Goal: Check status: Check status

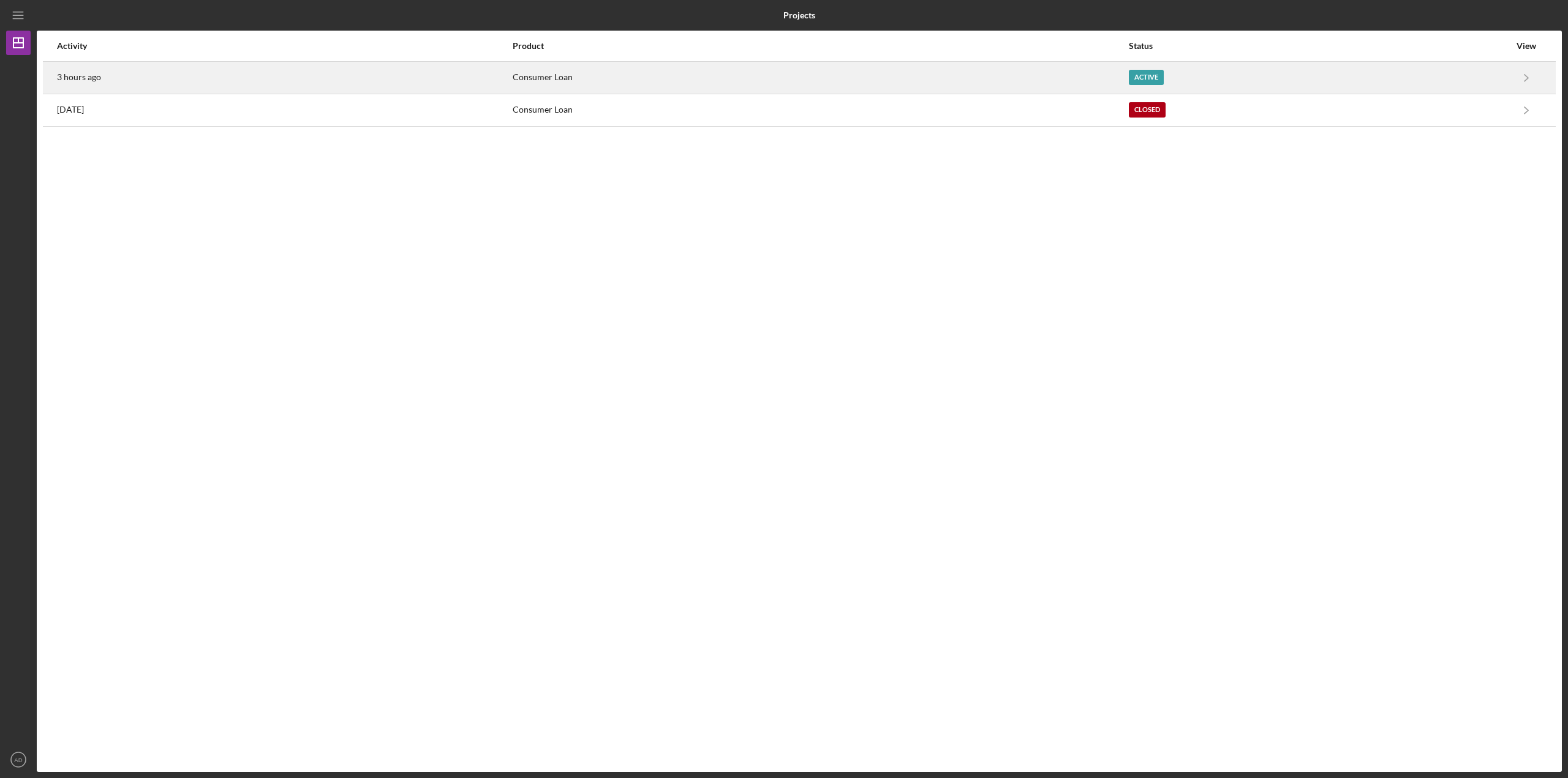
click at [512, 89] on div "3 hours ago" at bounding box center [284, 78] width 455 height 30
click at [156, 84] on div "3 hours ago" at bounding box center [284, 78] width 455 height 30
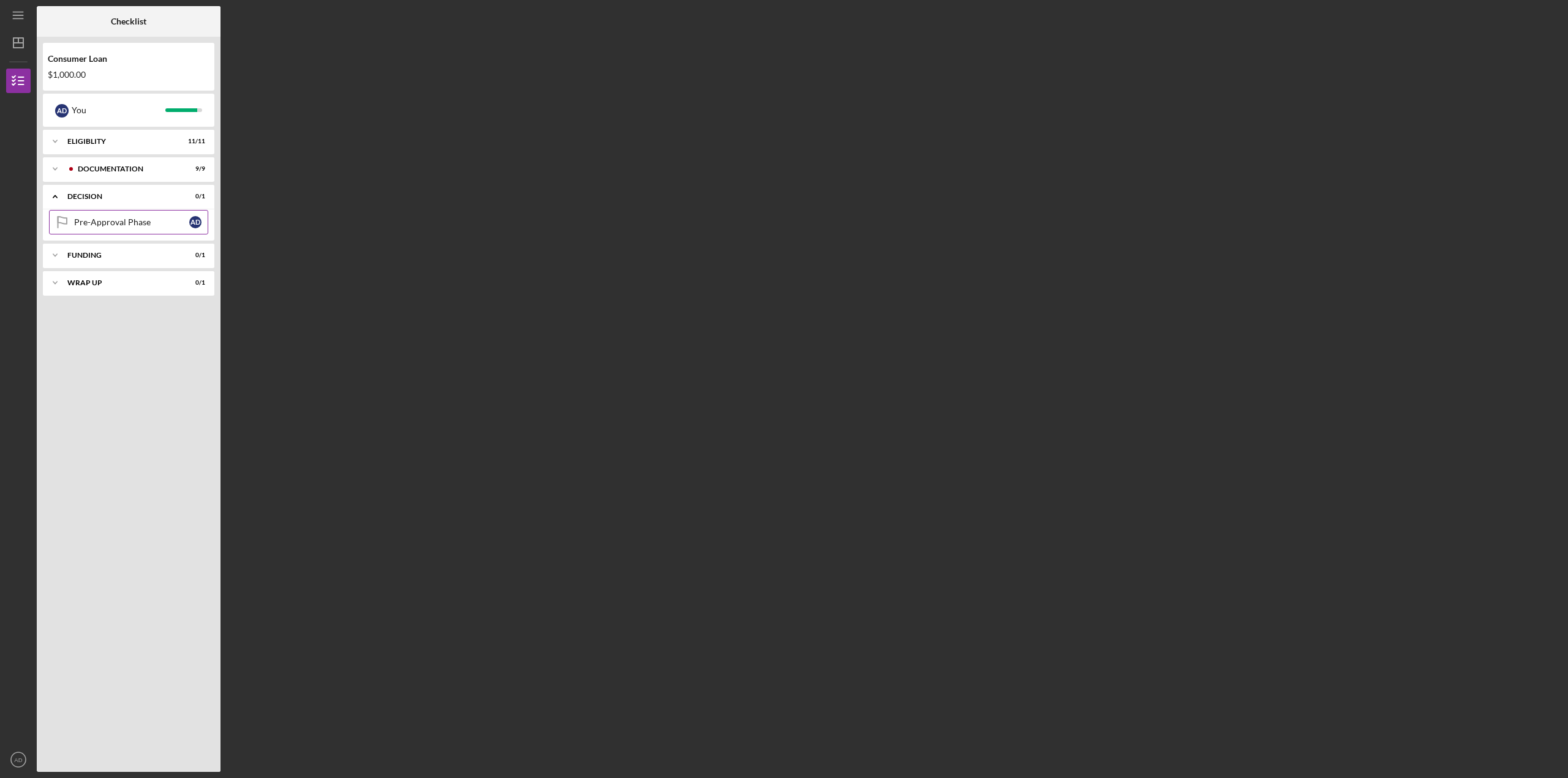
click at [117, 226] on div "Pre-Approval Phase" at bounding box center [132, 222] width 116 height 9
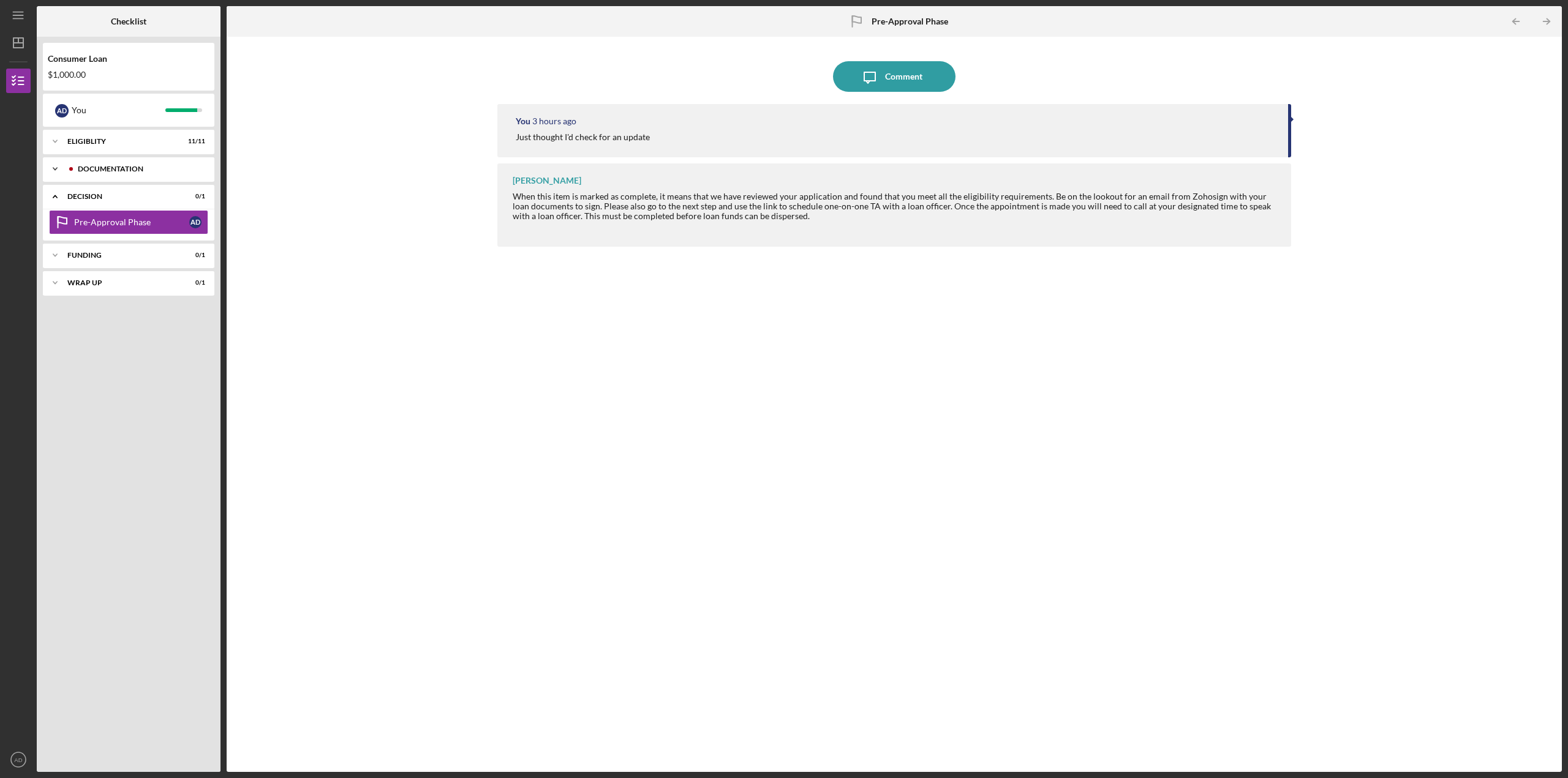
click at [109, 170] on div "Documentation" at bounding box center [138, 169] width 121 height 8
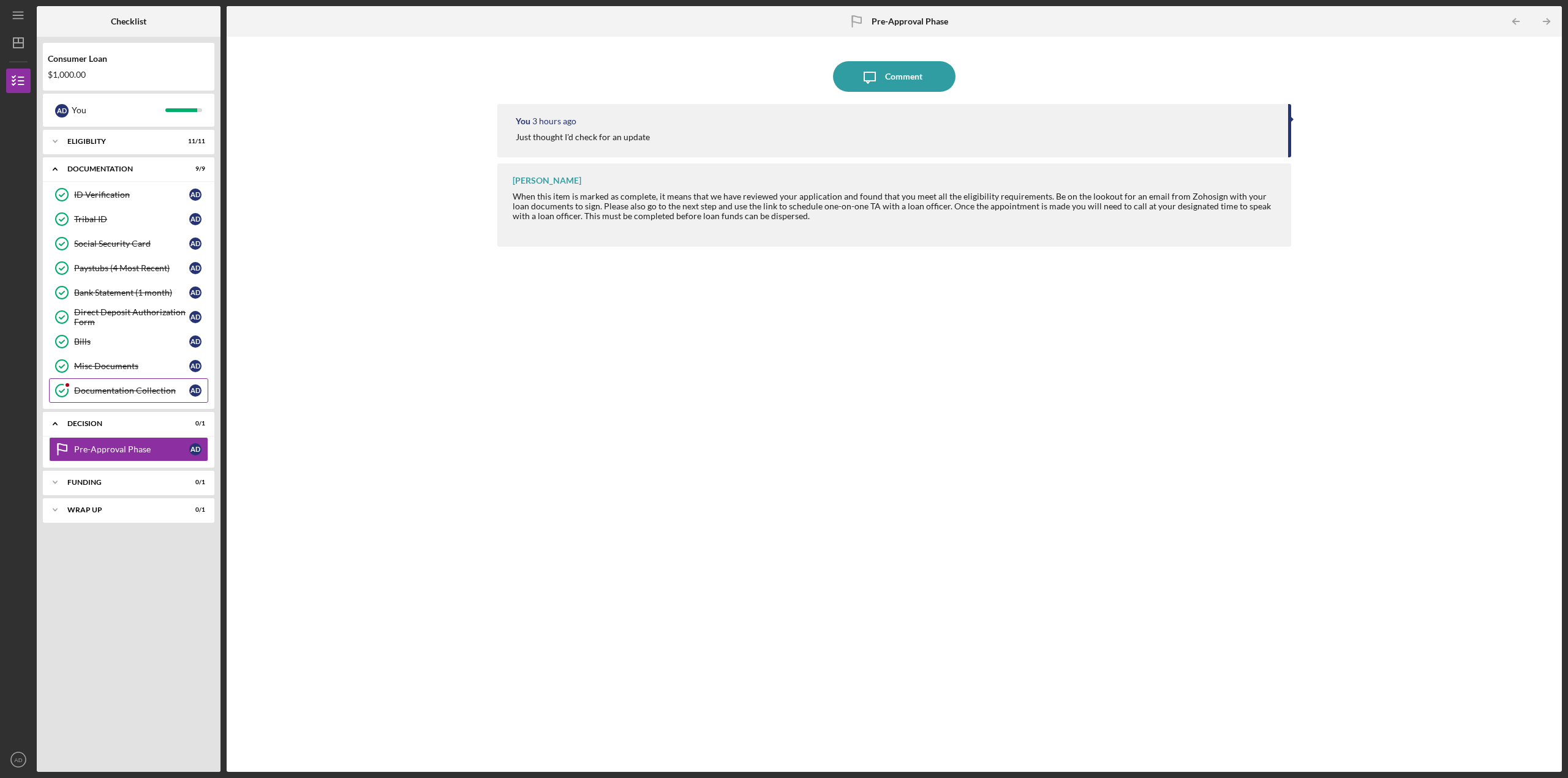
click at [108, 388] on div "Documentation Collection" at bounding box center [132, 390] width 116 height 9
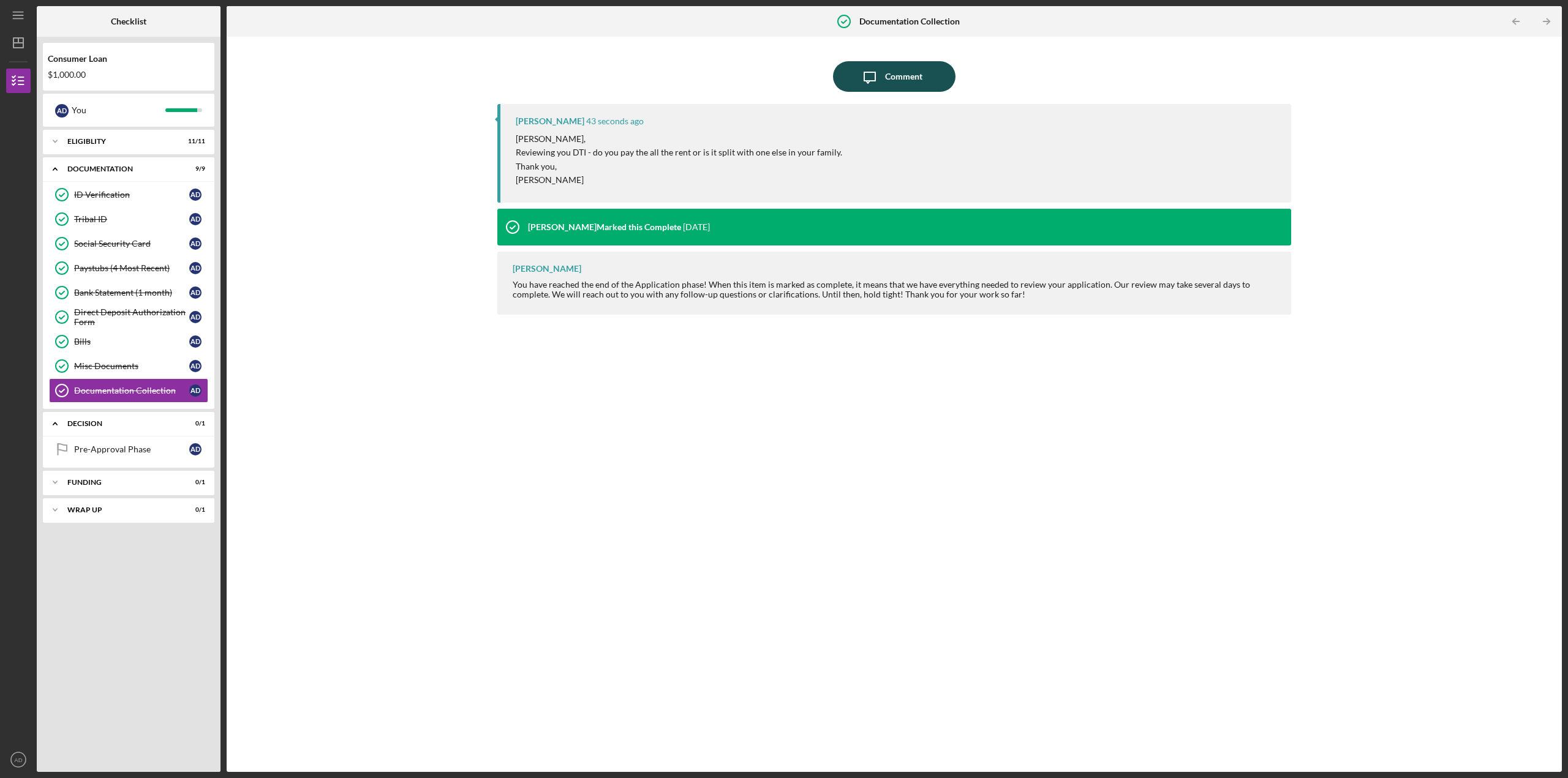
click at [896, 83] on div "Comment" at bounding box center [903, 77] width 37 height 30
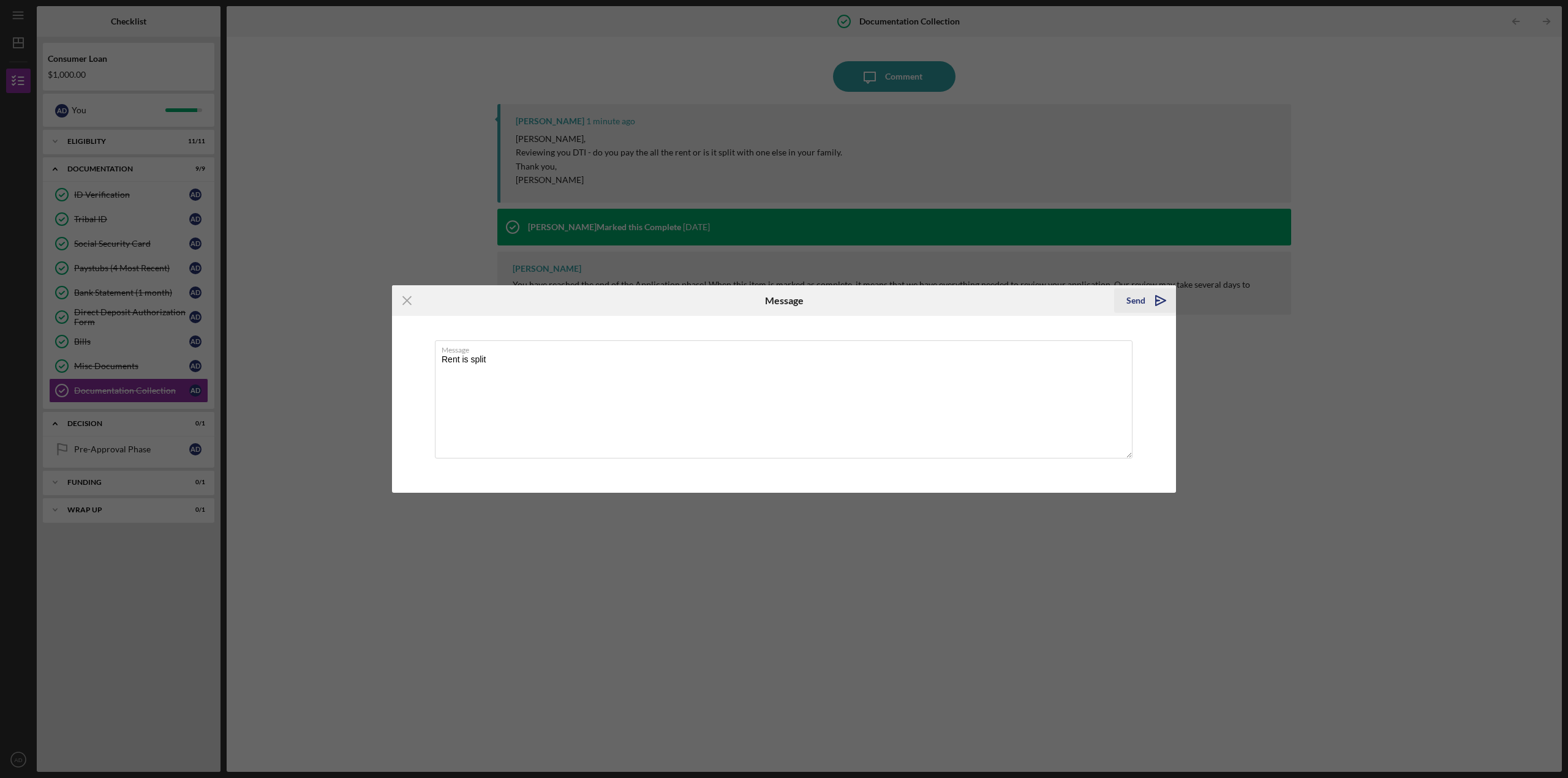
type textarea "Rent is split"
click at [1157, 300] on polygon "submit" at bounding box center [1158, 300] width 4 height 1
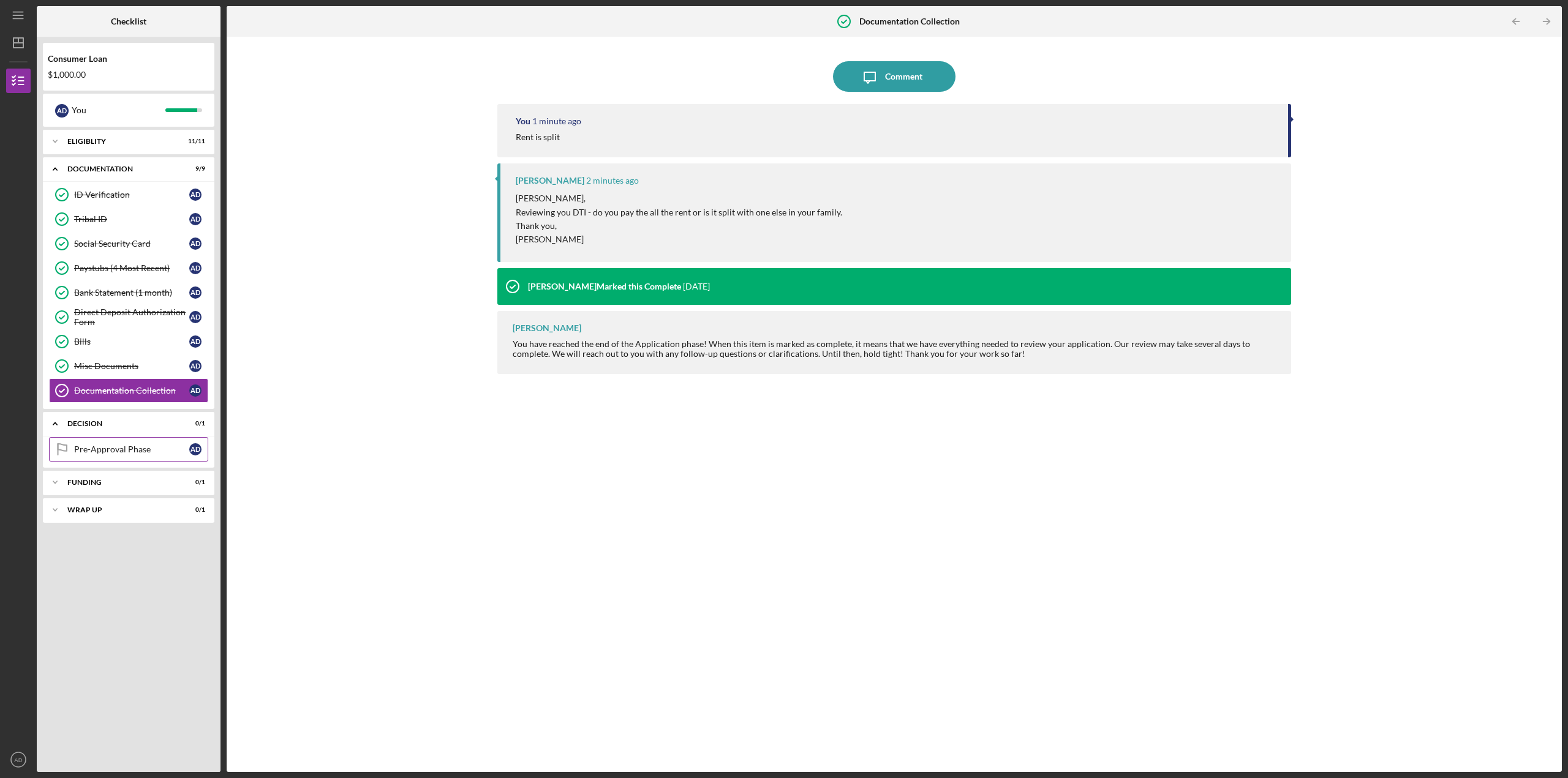
click at [125, 453] on div "Pre-Approval Phase" at bounding box center [132, 449] width 116 height 9
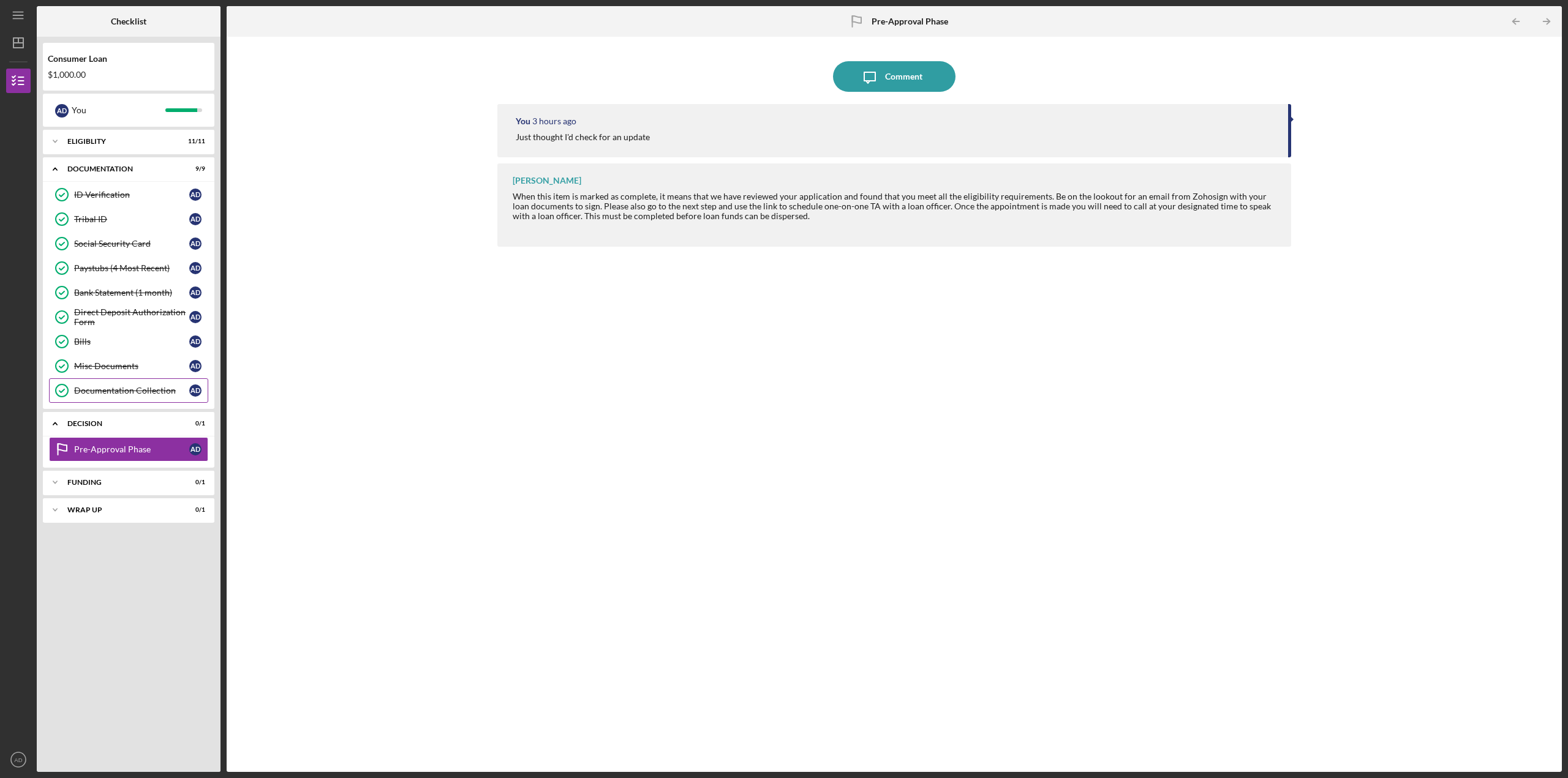
click at [112, 396] on div "Documentation Collection" at bounding box center [132, 390] width 116 height 9
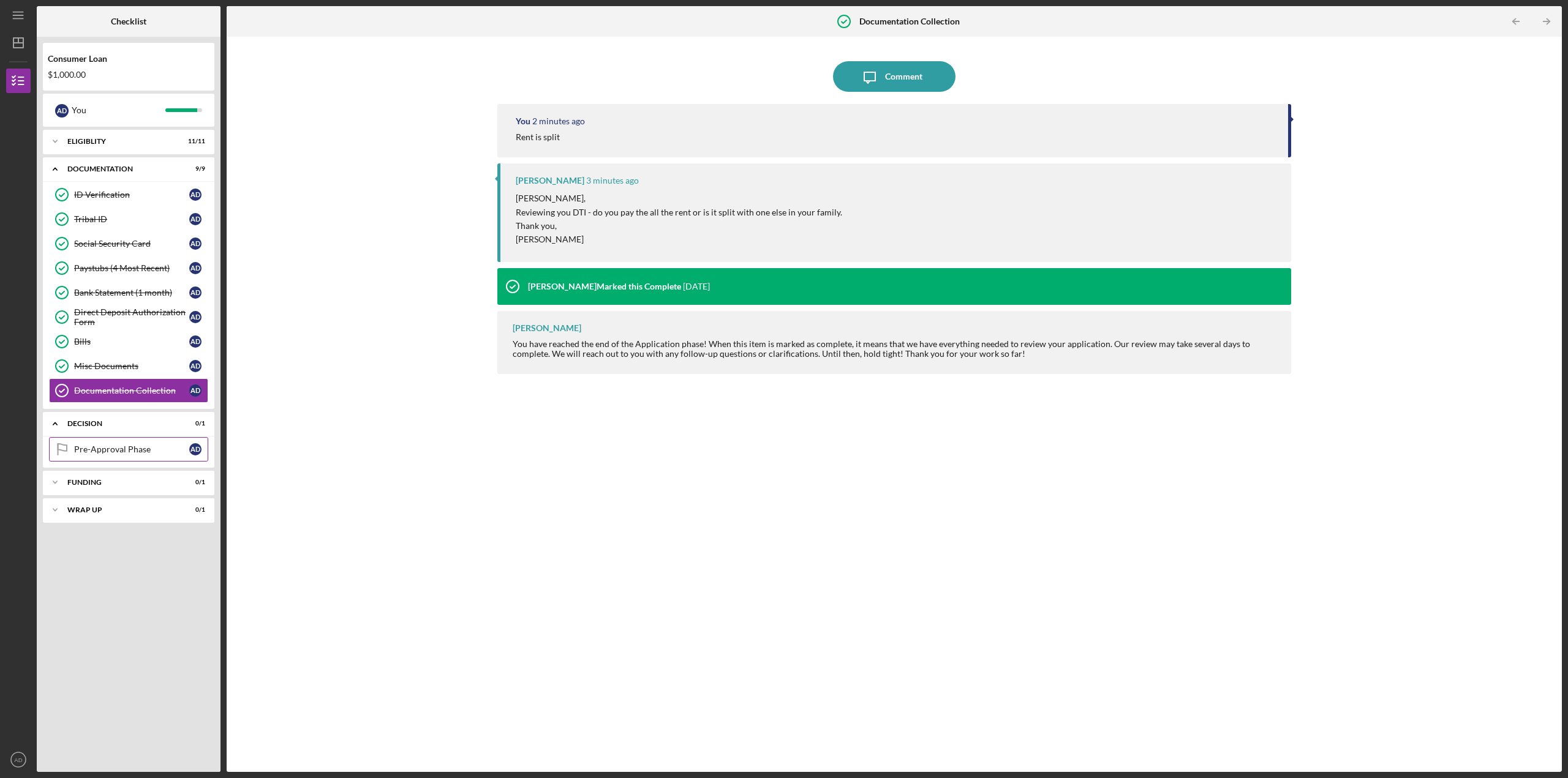
click at [103, 451] on div "Pre-Approval Phase" at bounding box center [132, 449] width 116 height 9
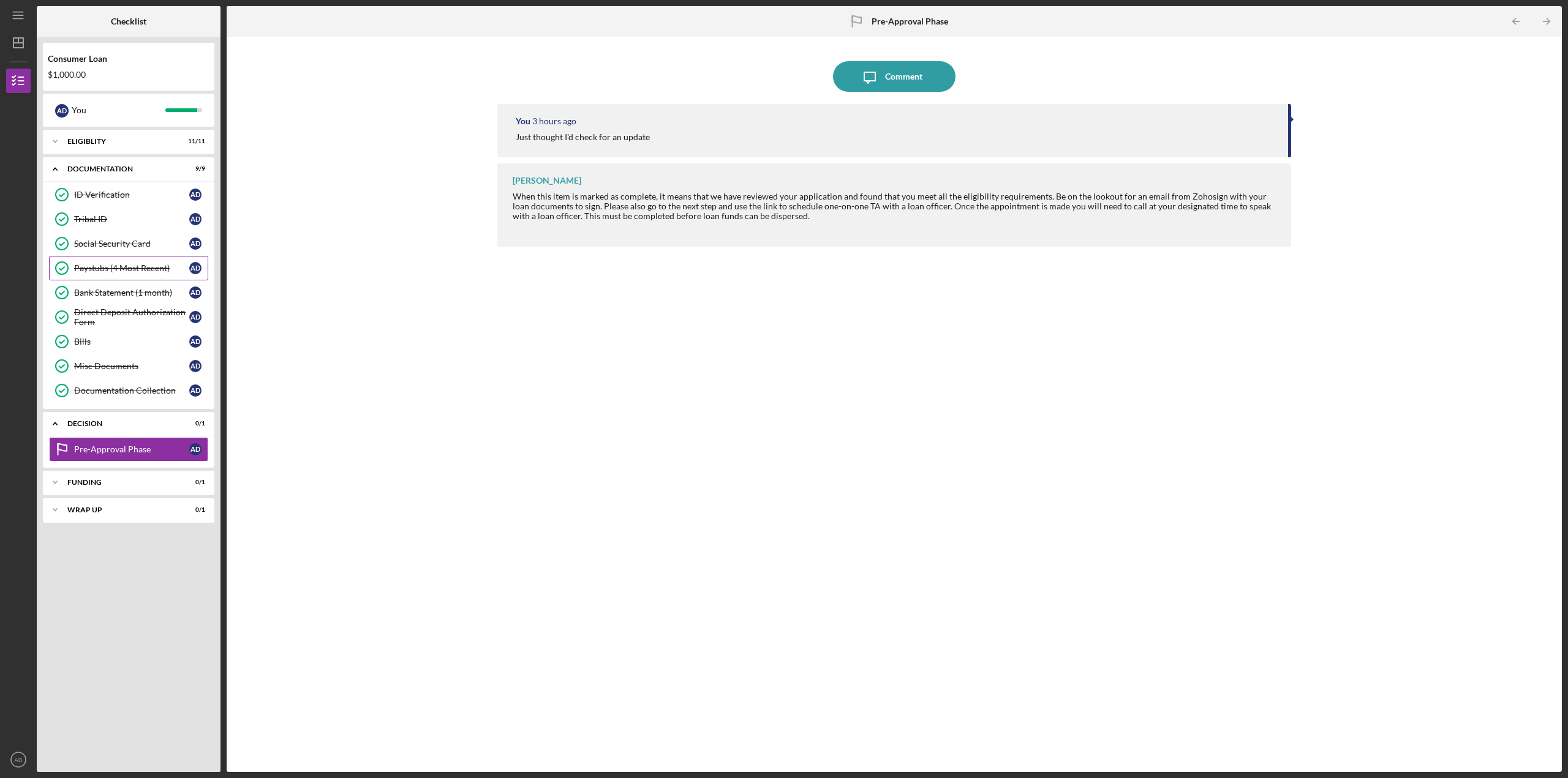
click at [108, 266] on div "Paystubs (4 Most Recent)" at bounding box center [132, 268] width 116 height 9
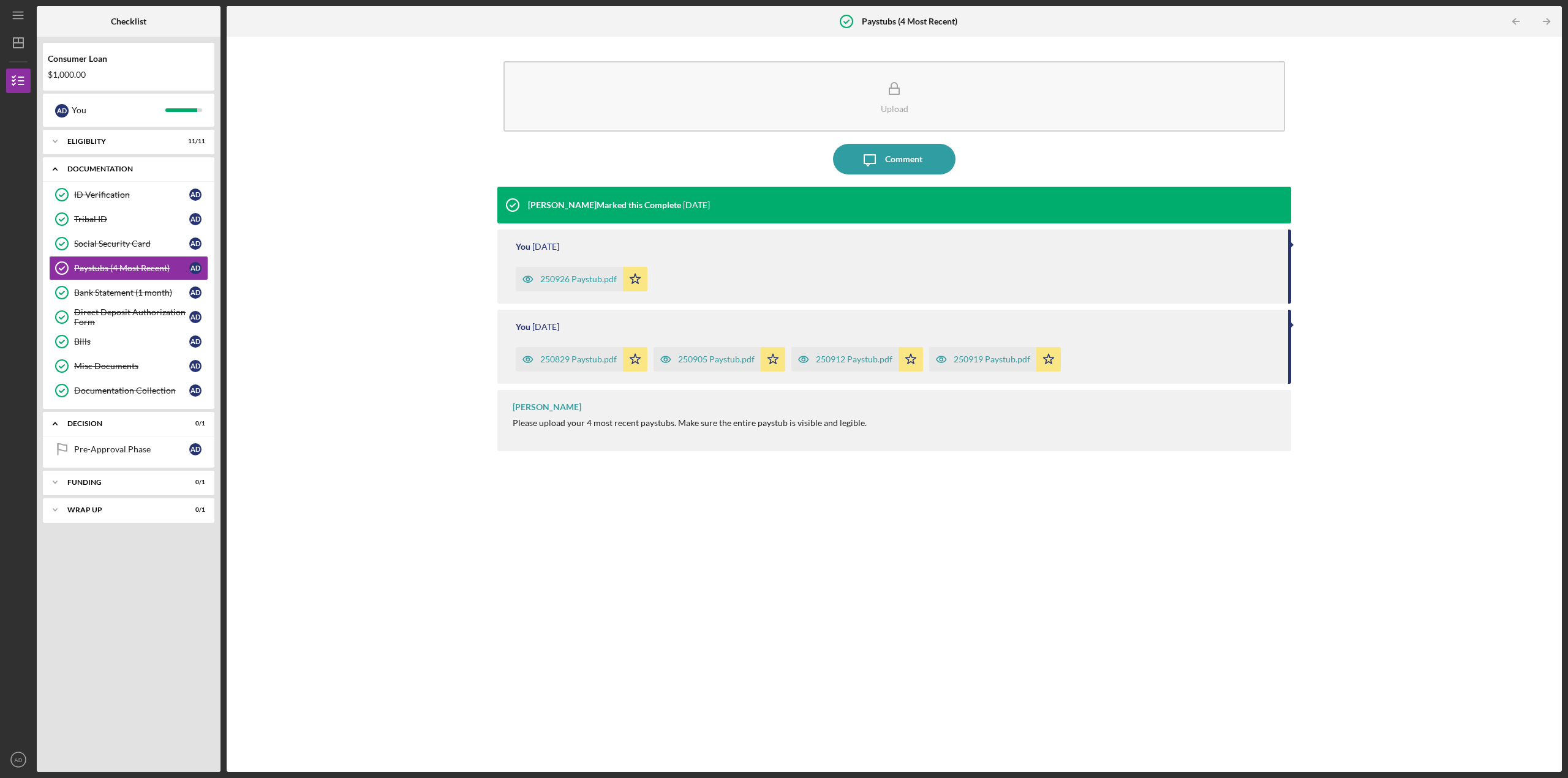
click at [49, 165] on icon "Icon/Expander" at bounding box center [55, 169] width 25 height 25
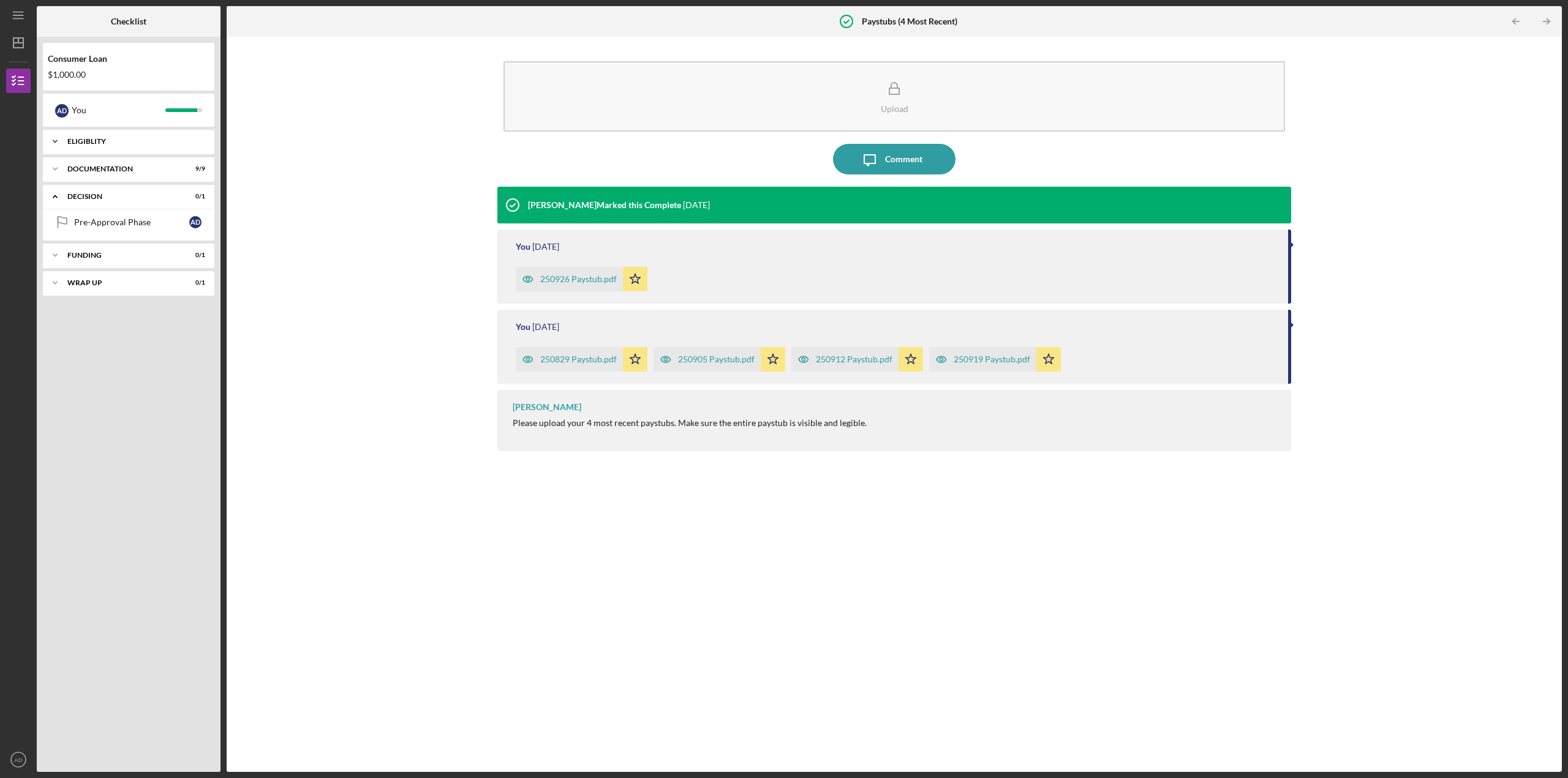
click at [62, 137] on icon "Icon/Expander" at bounding box center [55, 141] width 25 height 25
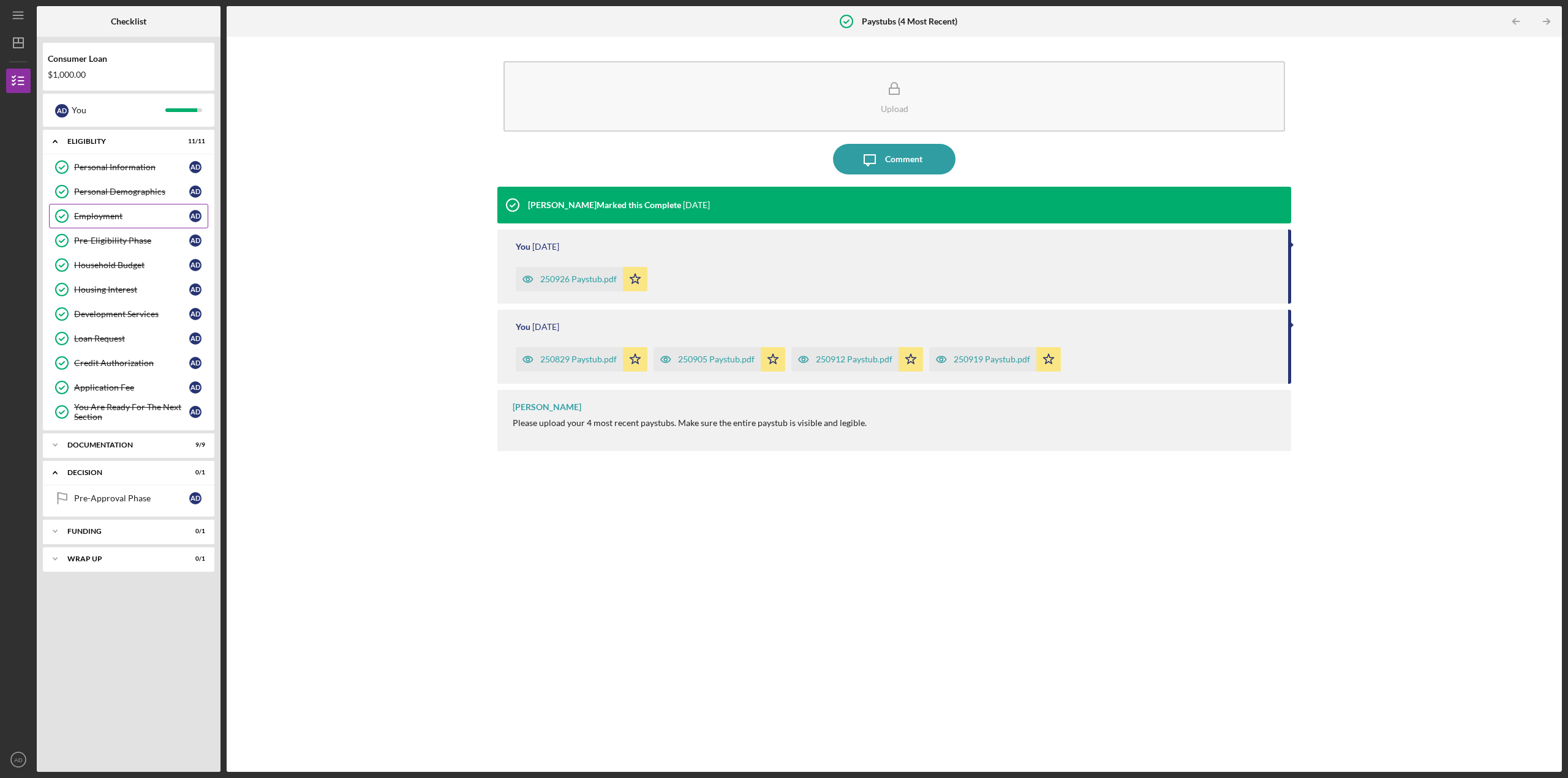
click at [110, 210] on link "Employment Employment A D" at bounding box center [129, 216] width 159 height 25
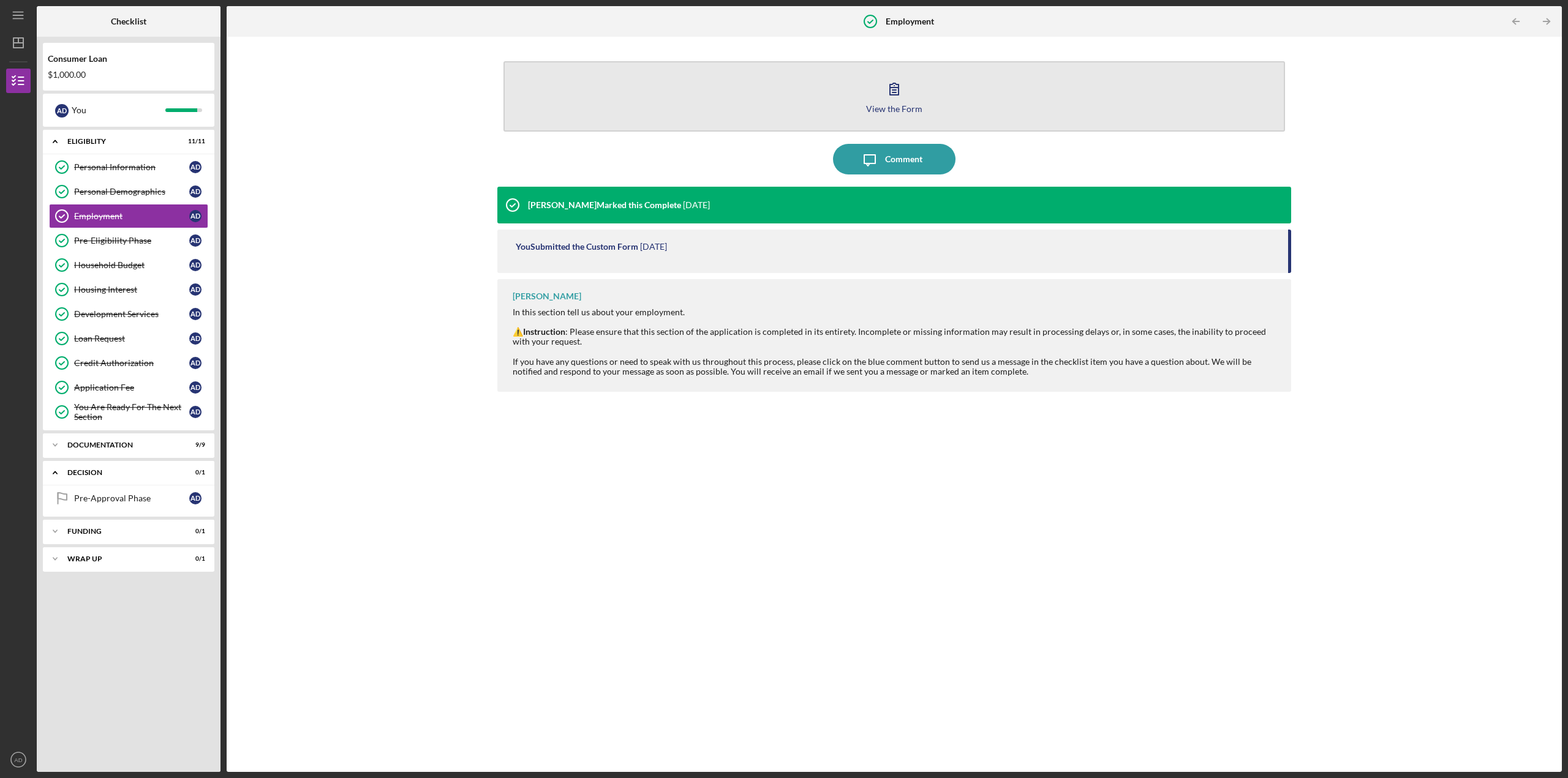
click at [904, 112] on div "View the Form" at bounding box center [893, 109] width 56 height 9
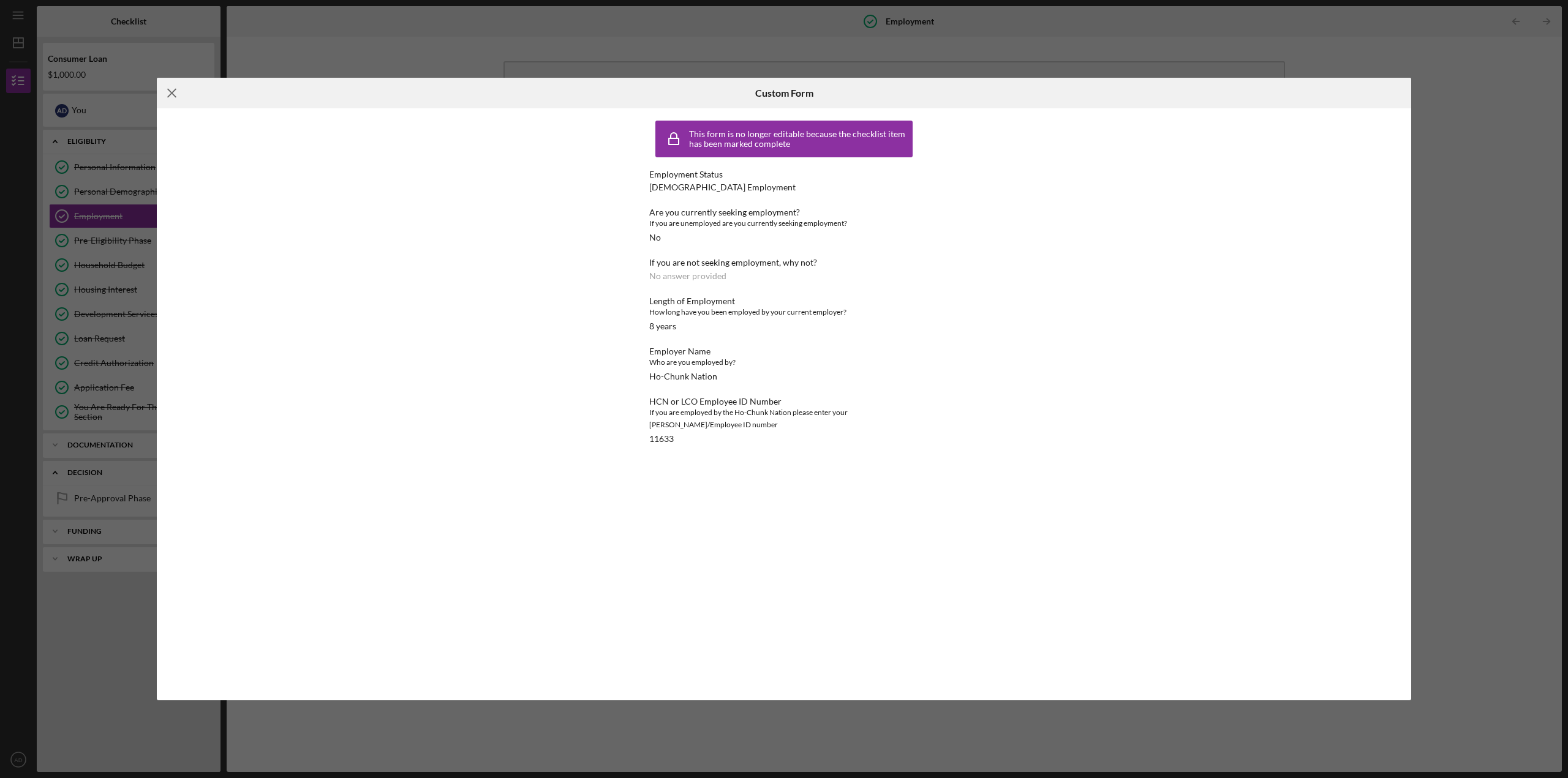
click at [176, 92] on icon "Icon/Menu Close" at bounding box center [171, 93] width 30 height 30
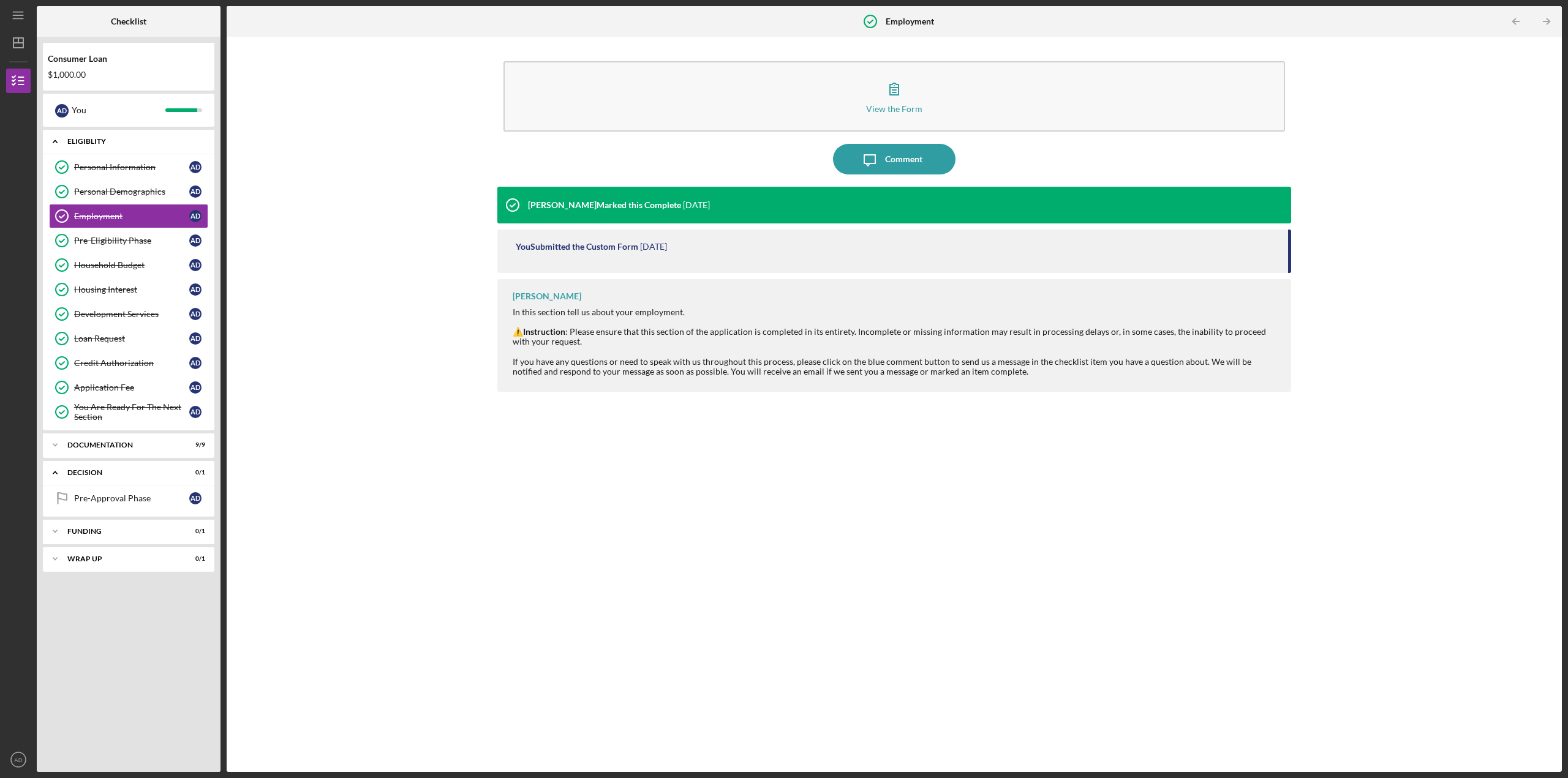
click at [62, 144] on icon "Icon/Expander" at bounding box center [55, 141] width 25 height 25
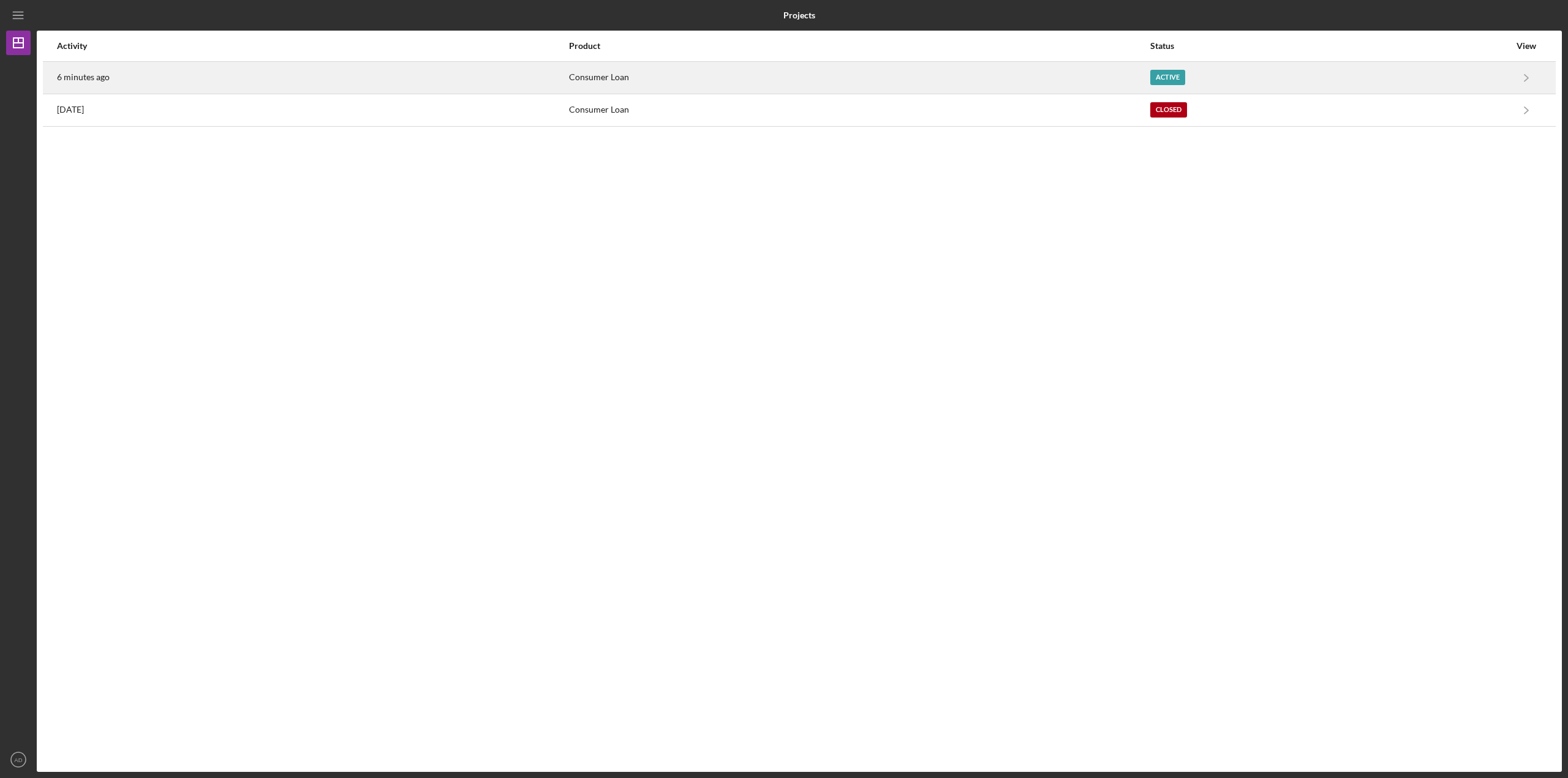
click at [155, 79] on div "6 minutes ago" at bounding box center [312, 78] width 511 height 30
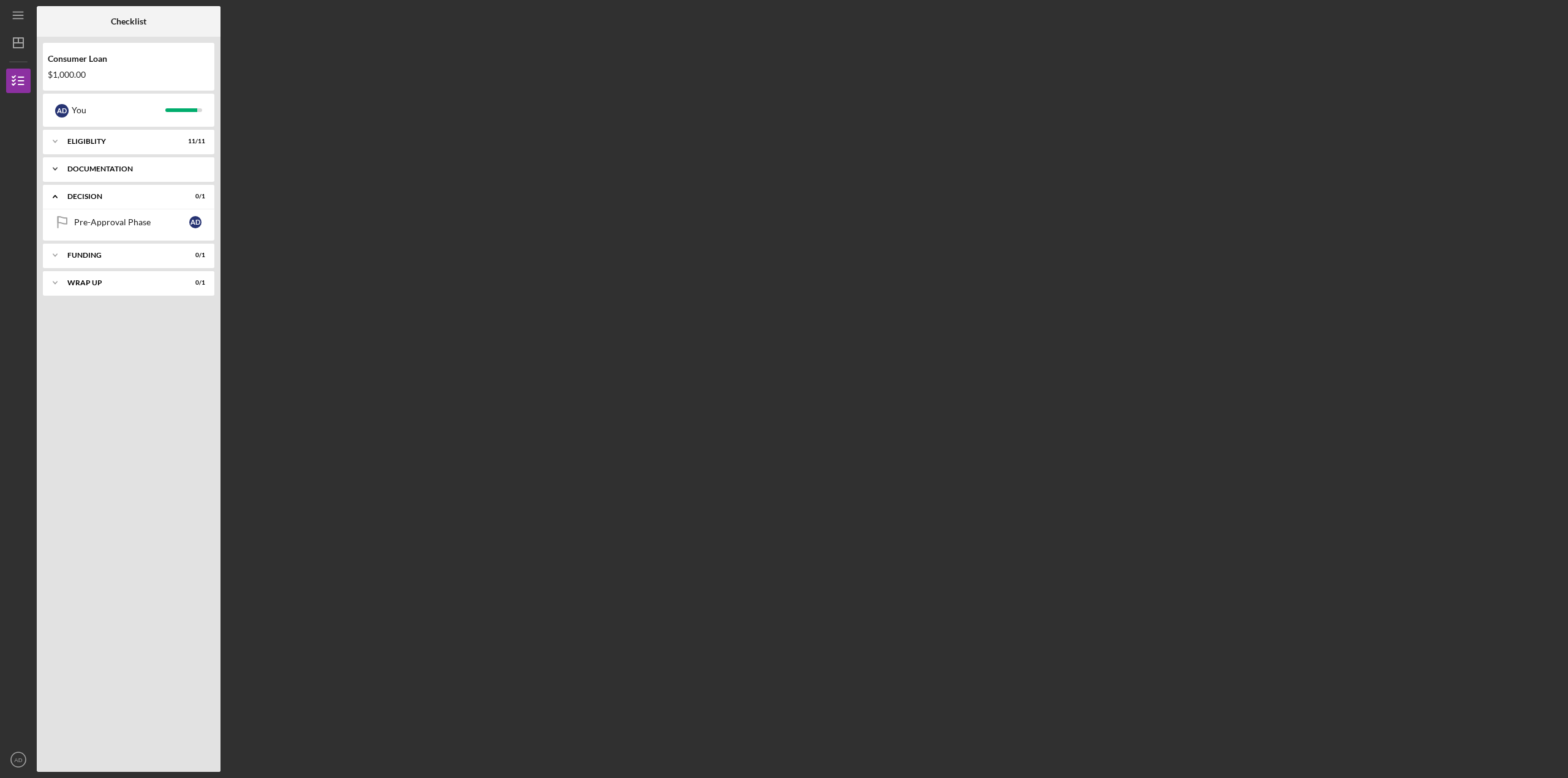
click at [49, 167] on icon "Icon/Expander" at bounding box center [55, 169] width 25 height 25
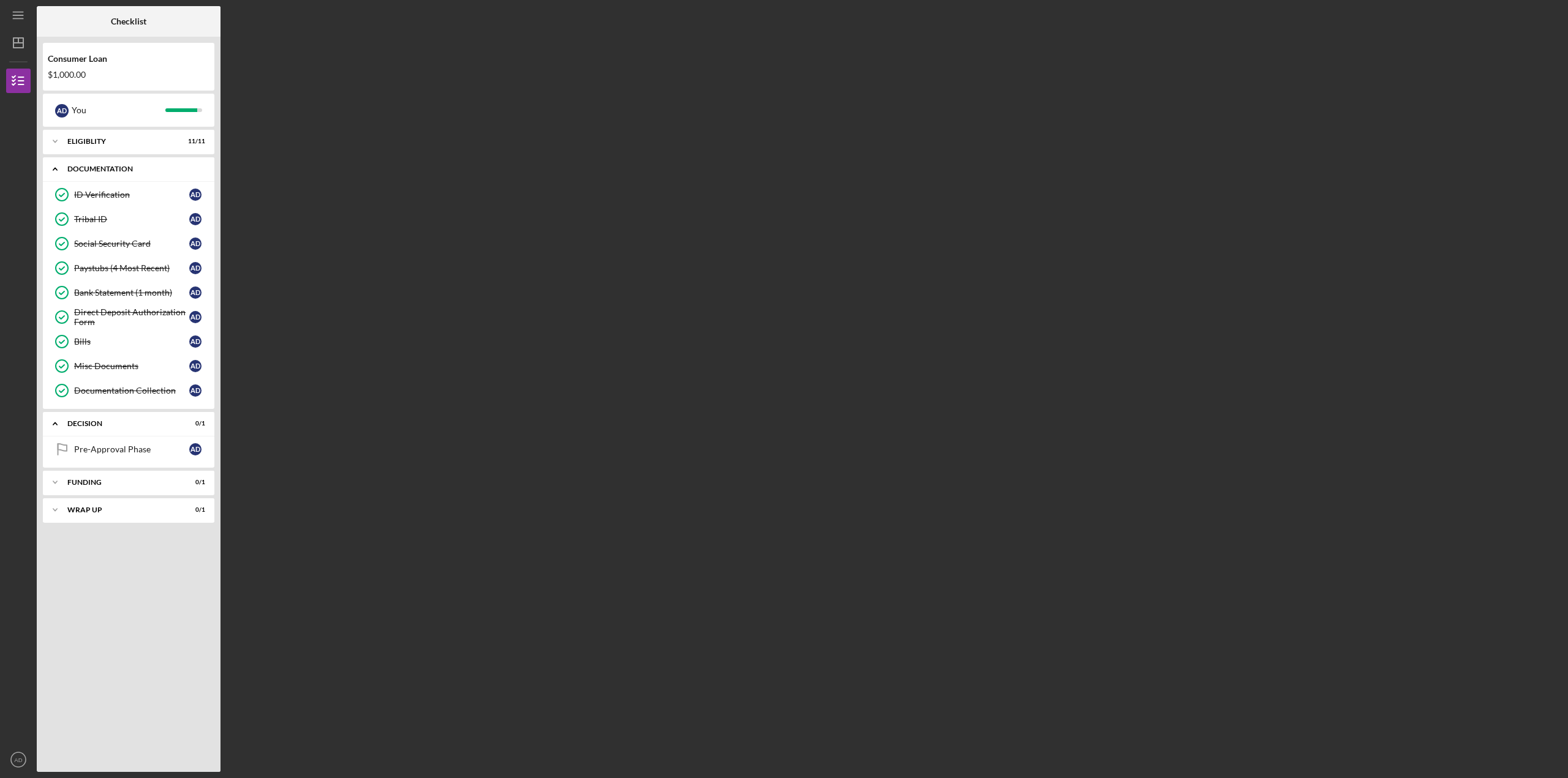
click at [49, 167] on icon "Icon/Expander" at bounding box center [55, 169] width 25 height 25
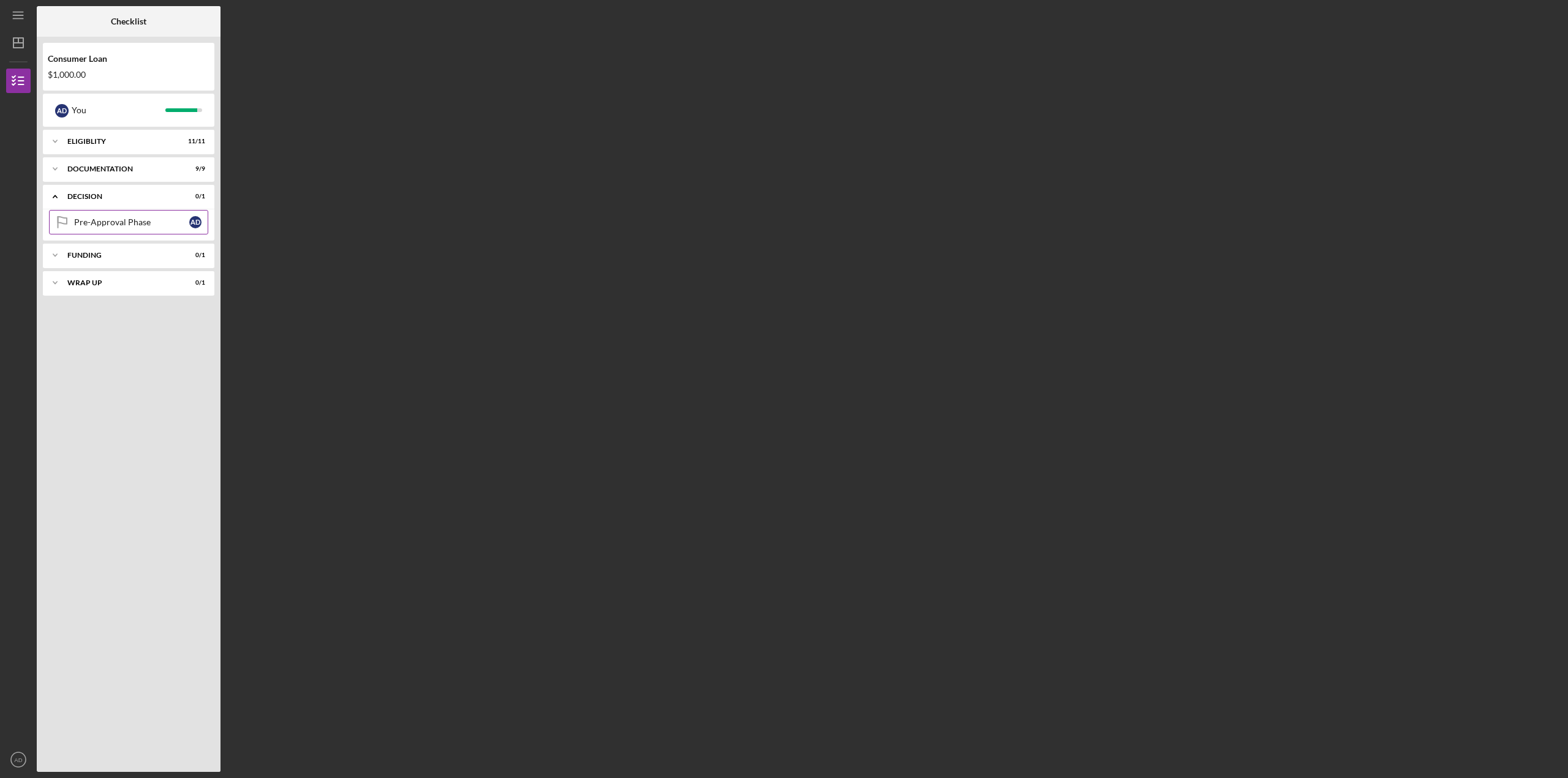
click at [99, 224] on div "Pre-Approval Phase" at bounding box center [132, 222] width 116 height 9
